Goal: Find specific page/section: Find specific page/section

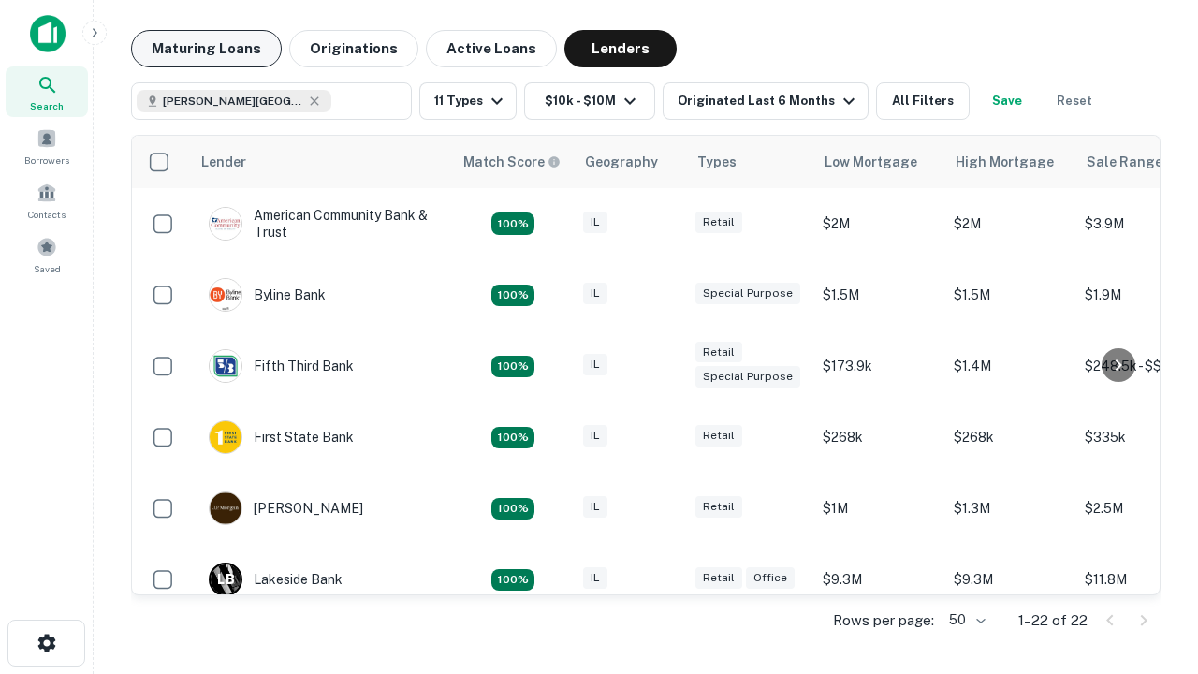
click at [206, 49] on button "Maturing Loans" at bounding box center [206, 48] width 151 height 37
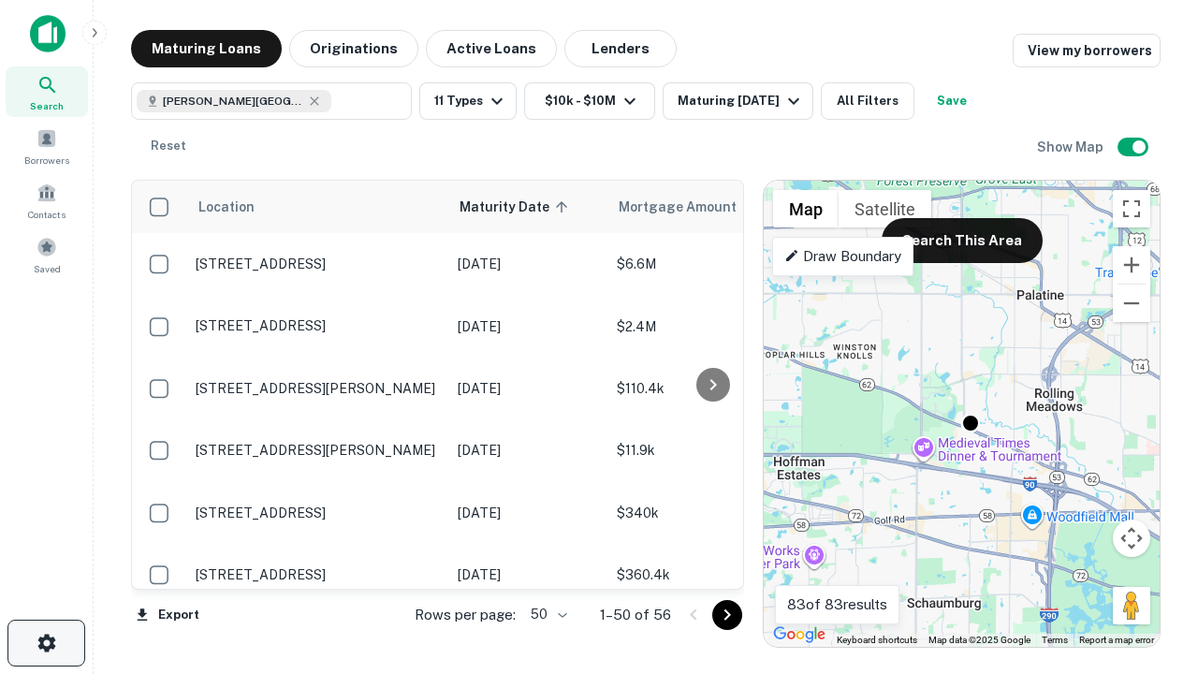
click at [46, 643] on icon "button" at bounding box center [47, 643] width 22 height 22
